Goal: Task Accomplishment & Management: Use online tool/utility

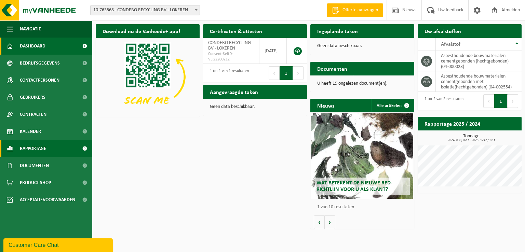
click at [32, 151] on span "Rapportage" at bounding box center [33, 148] width 26 height 17
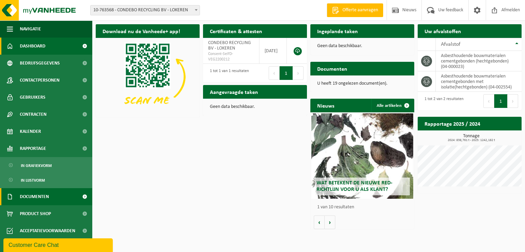
click at [30, 197] on span "Documenten" at bounding box center [34, 196] width 29 height 17
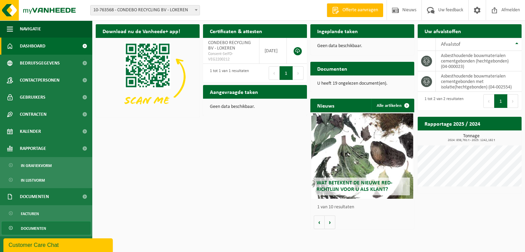
drag, startPoint x: 33, startPoint y: 231, endPoint x: 73, endPoint y: 226, distance: 40.4
click at [33, 231] on span "Documenten" at bounding box center [33, 228] width 25 height 13
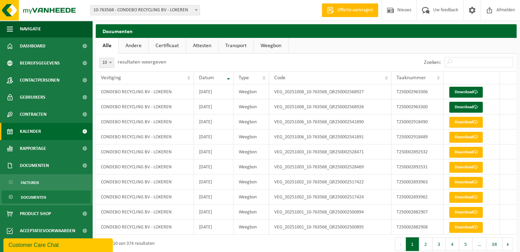
click at [31, 132] on span "Kalender" at bounding box center [30, 131] width 21 height 17
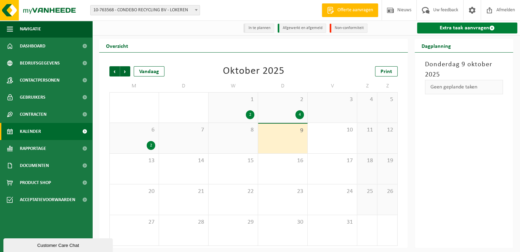
click at [458, 30] on link "Extra taak aanvragen" at bounding box center [467, 28] width 100 height 11
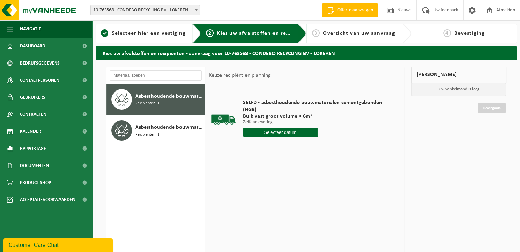
click at [281, 131] on input "text" at bounding box center [280, 132] width 75 height 9
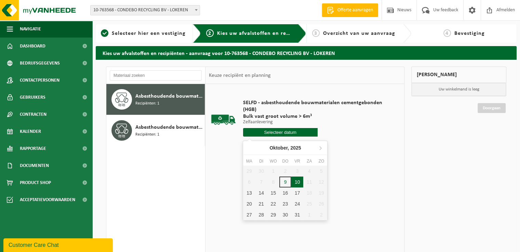
click at [296, 182] on div "10" at bounding box center [297, 182] width 12 height 11
type input "Van 2025-10-10"
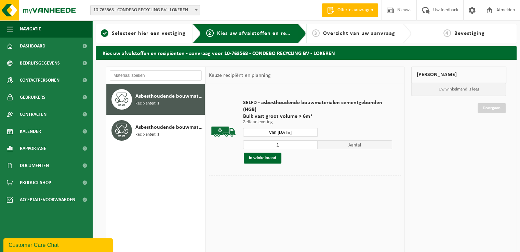
click at [305, 144] on input "1" at bounding box center [280, 144] width 75 height 9
type input "2"
click at [312, 144] on input "2" at bounding box center [280, 144] width 75 height 9
click at [270, 158] on button "In winkelmand" at bounding box center [263, 158] width 38 height 11
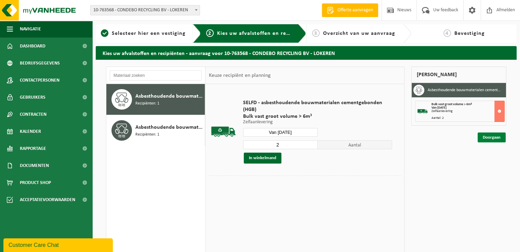
click at [497, 138] on link "Doorgaan" at bounding box center [491, 138] width 28 height 10
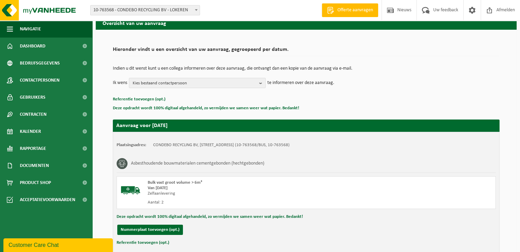
scroll to position [75, 0]
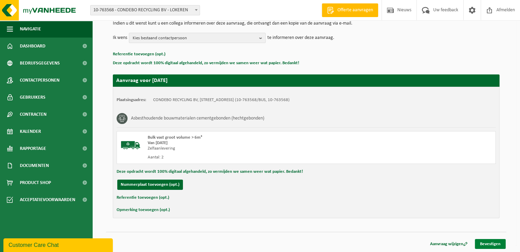
click at [486, 244] on link "Bevestigen" at bounding box center [490, 244] width 31 height 10
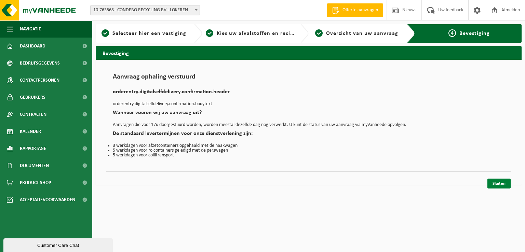
click at [503, 180] on link "Sluiten" at bounding box center [498, 184] width 23 height 10
